Goal: Transaction & Acquisition: Purchase product/service

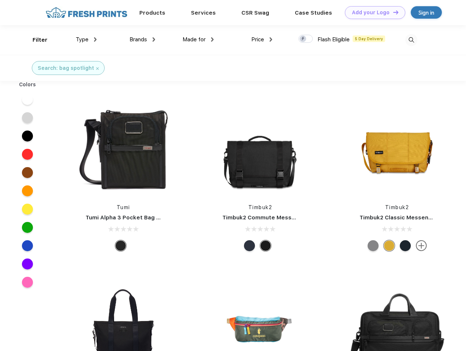
click at [373, 12] on link "Add your Logo Design Tool" at bounding box center [375, 12] width 60 height 13
click at [0, 0] on div "Design Tool" at bounding box center [0, 0] width 0 height 0
click at [393, 12] on link "Add your Logo Design Tool" at bounding box center [375, 12] width 60 height 13
click at [35, 40] on div "Filter" at bounding box center [40, 40] width 15 height 8
click at [86, 40] on span "Type" at bounding box center [82, 39] width 13 height 7
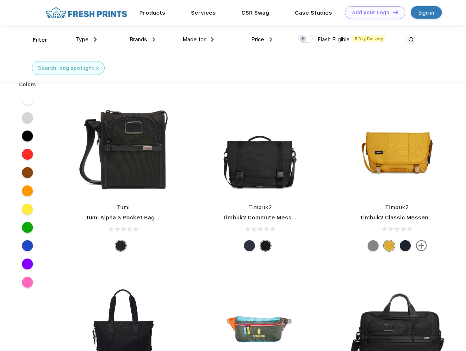
click at [142, 40] on span "Brands" at bounding box center [139, 39] width 18 height 7
click at [198, 40] on span "Made for" at bounding box center [194, 39] width 23 height 7
click at [262, 40] on span "Price" at bounding box center [257, 39] width 13 height 7
click at [306, 39] on div at bounding box center [306, 39] width 14 height 8
click at [303, 39] on input "checkbox" at bounding box center [301, 36] width 5 height 5
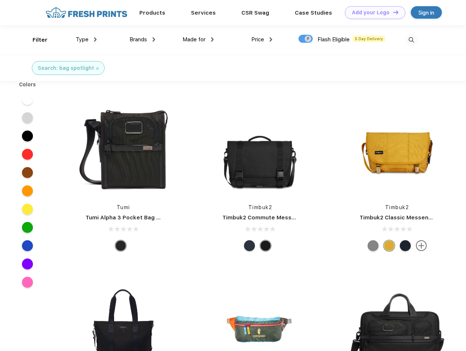
click at [411, 40] on img at bounding box center [412, 40] width 12 height 12
